Goal: Use online tool/utility: Utilize a website feature to perform a specific function

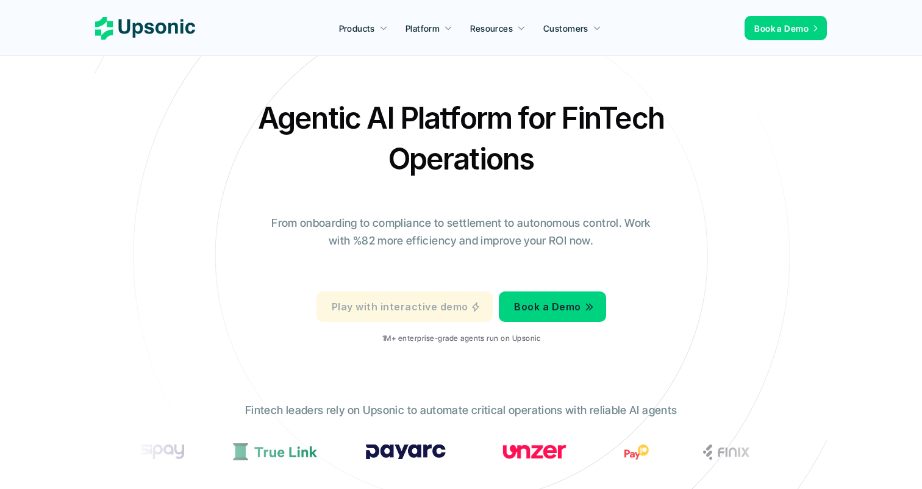
click at [389, 293] on link "Play with interactive demo" at bounding box center [405, 307] width 176 height 31
click at [424, 297] on link "Play with interactive demo" at bounding box center [405, 307] width 176 height 31
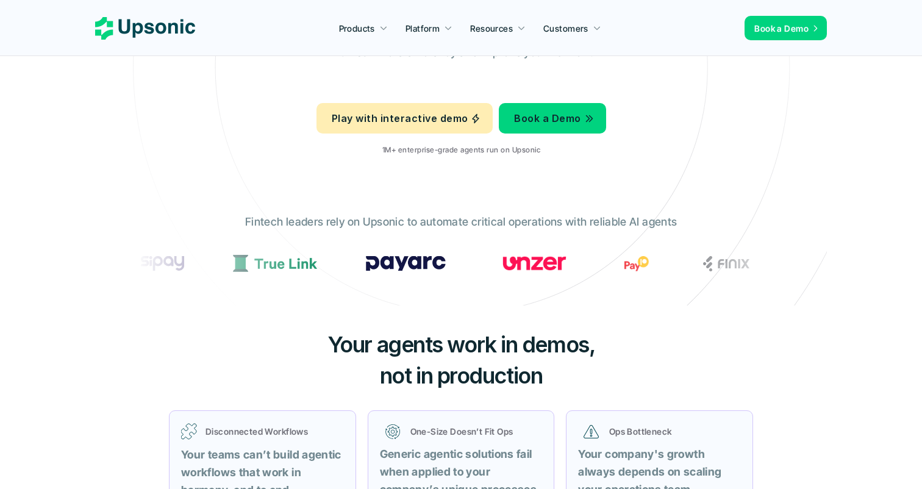
scroll to position [232, 0]
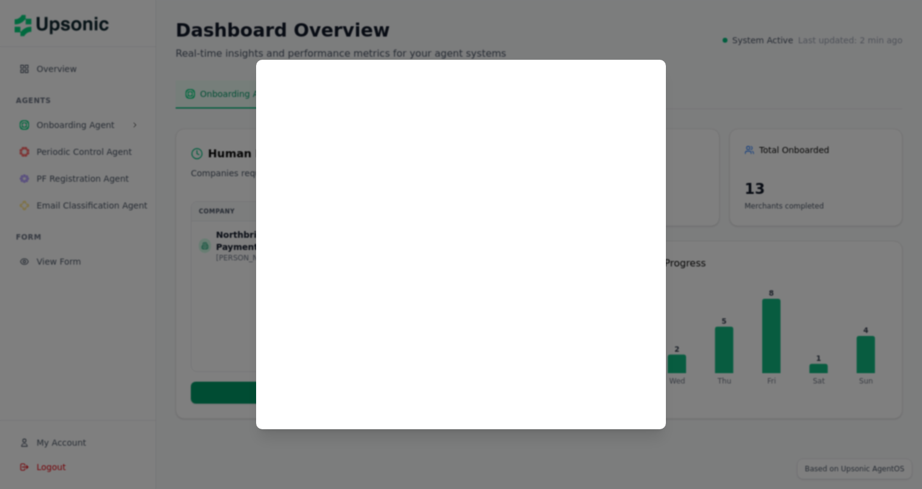
click at [486, 421] on div at bounding box center [461, 245] width 410 height 370
click at [483, 446] on div at bounding box center [461, 244] width 922 height 489
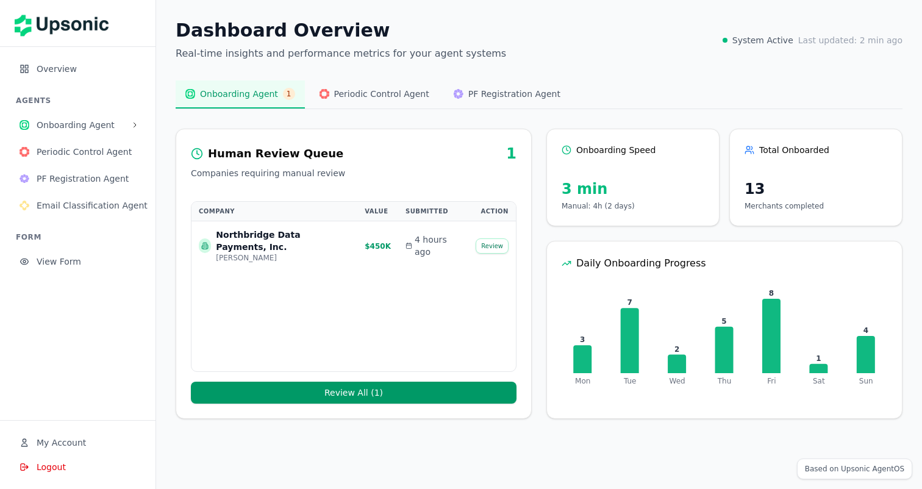
click at [491, 251] on button "Review" at bounding box center [492, 246] width 33 height 15
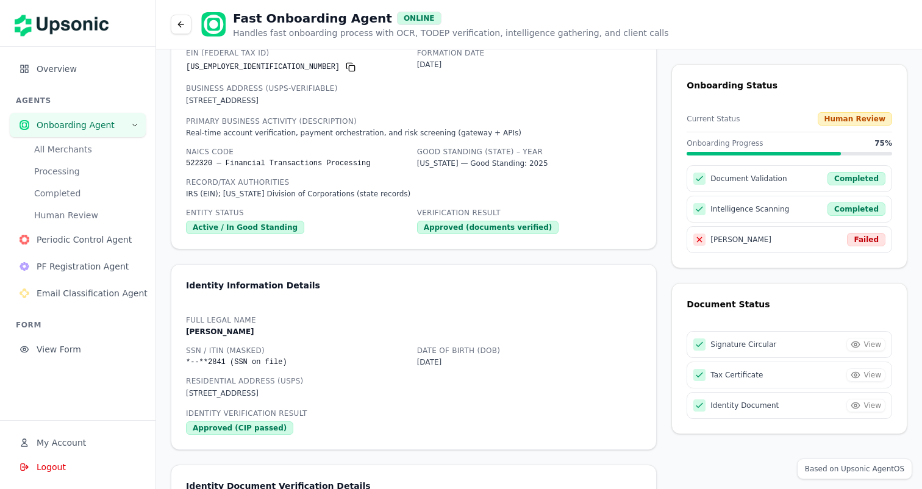
scroll to position [778, 0]
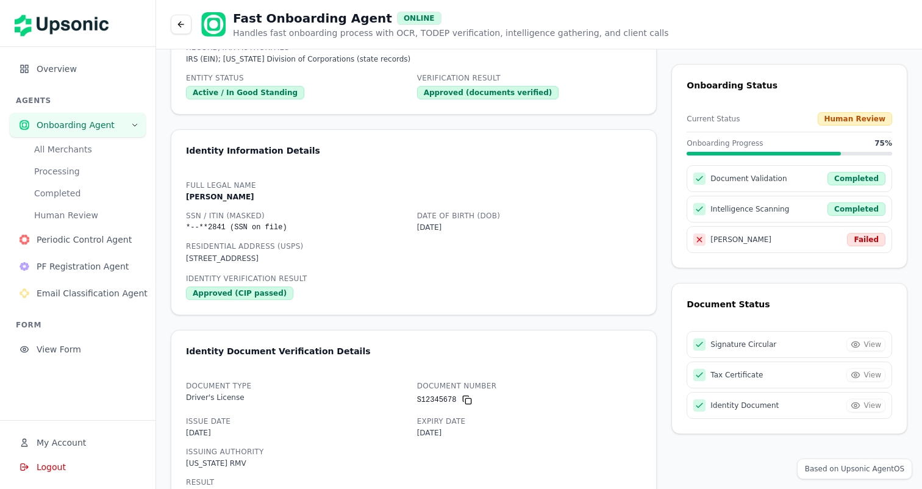
click at [67, 157] on button "All Merchants" at bounding box center [84, 150] width 121 height 20
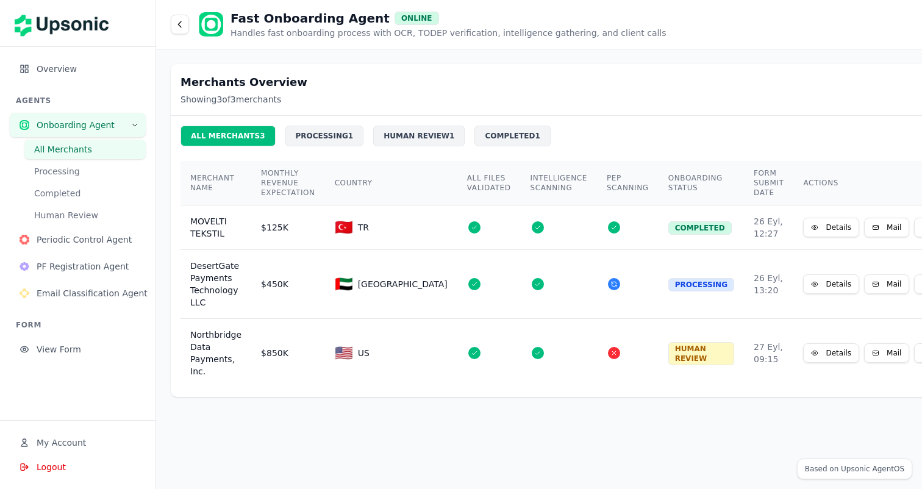
click at [60, 72] on span "Overview" at bounding box center [86, 69] width 99 height 12
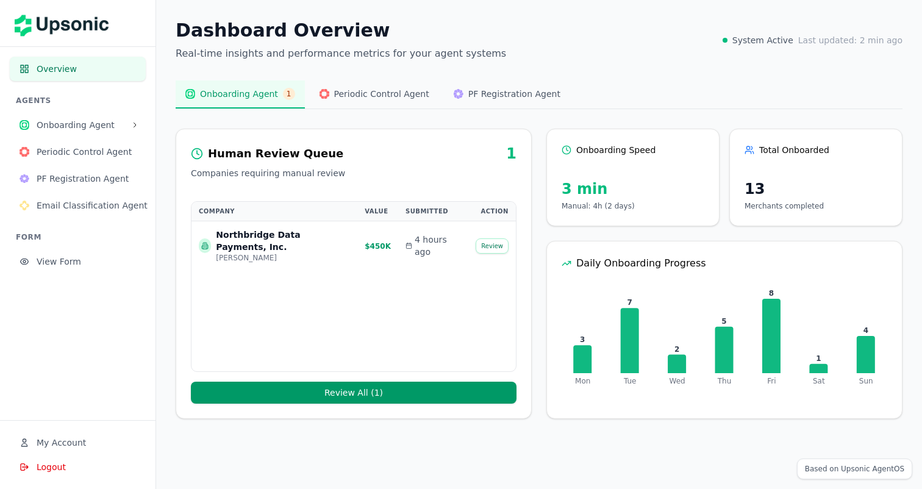
click at [367, 104] on button "Periodic Control Agent" at bounding box center [374, 95] width 129 height 28
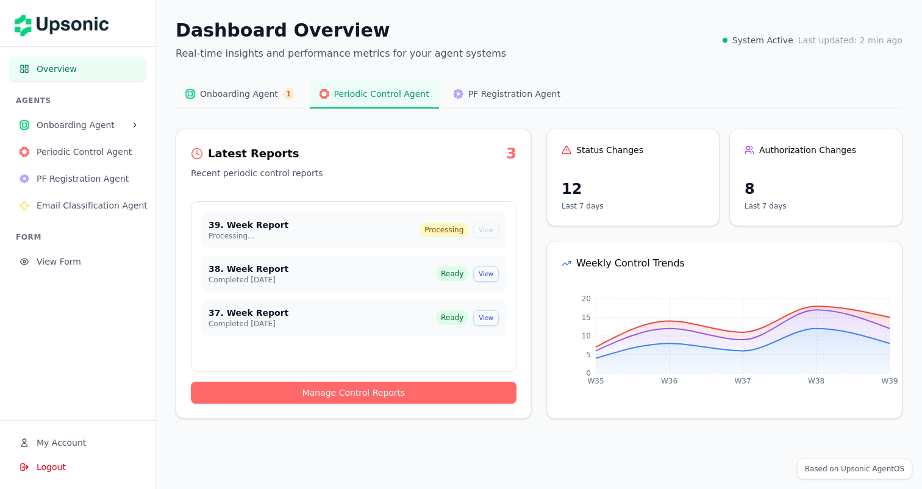
click at [358, 393] on button "Manage Control Reports" at bounding box center [354, 393] width 326 height 22
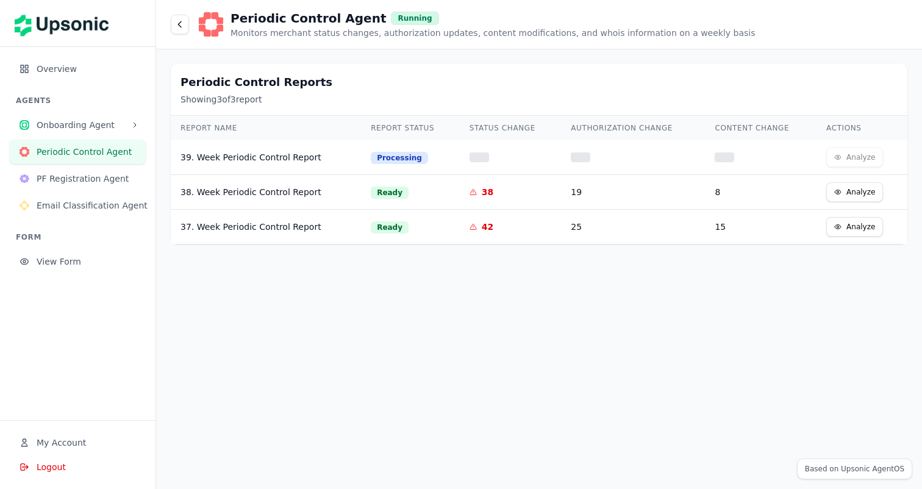
click at [863, 187] on button "Analyze" at bounding box center [855, 192] width 57 height 20
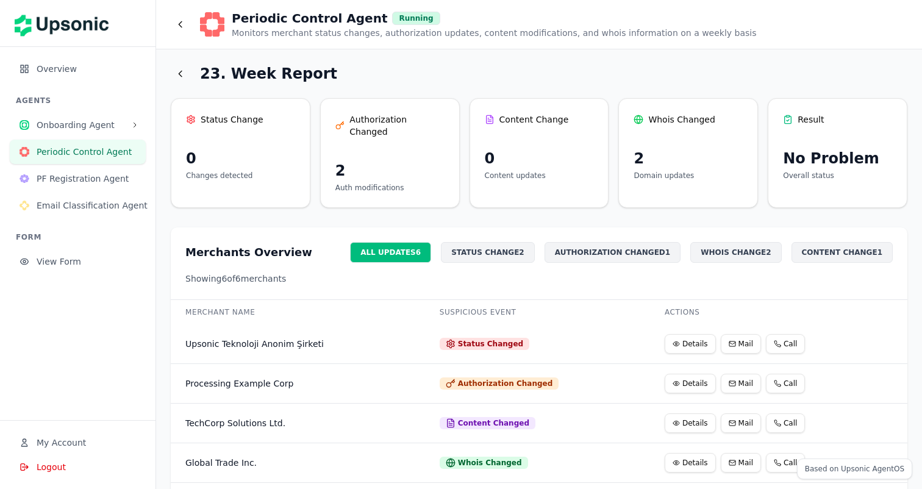
click at [177, 31] on button at bounding box center [181, 25] width 20 height 20
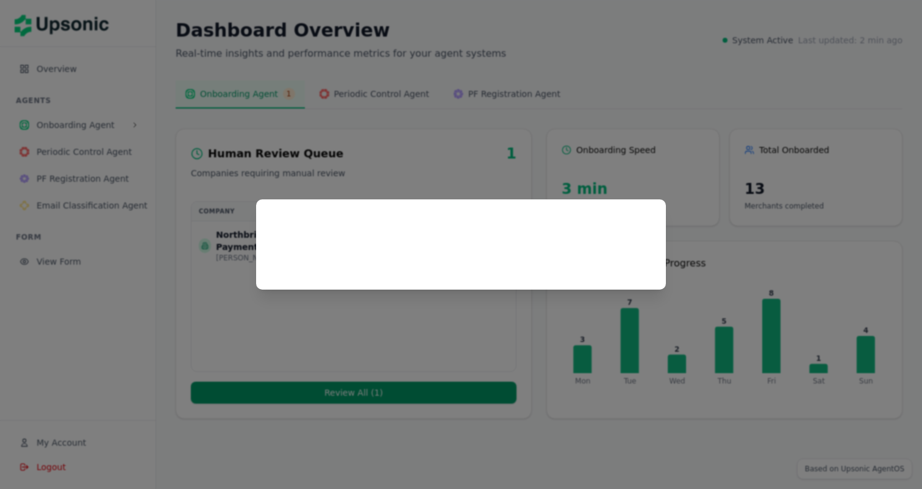
click at [68, 270] on div at bounding box center [461, 244] width 922 height 489
